Goal: Information Seeking & Learning: Learn about a topic

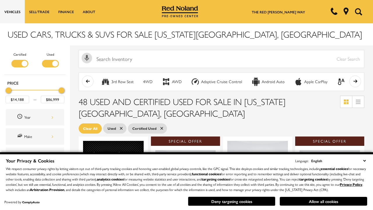
scroll to position [254, 0]
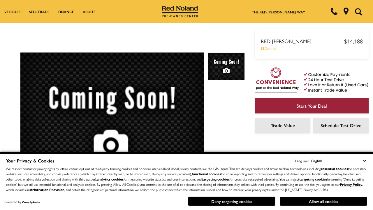
scroll to position [306, 0]
